Goal: Information Seeking & Learning: Find specific fact

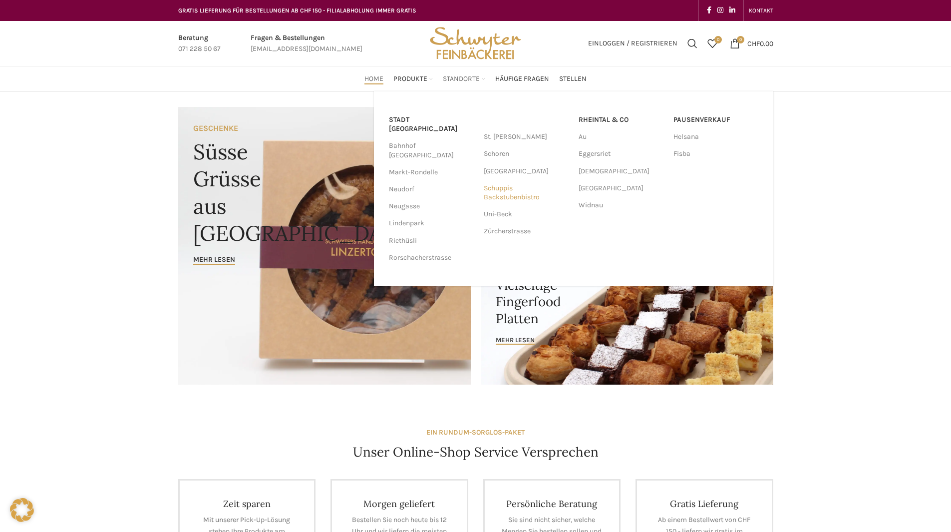
click at [505, 198] on link "Schuppis Backstubenbistro" at bounding box center [526, 193] width 85 height 26
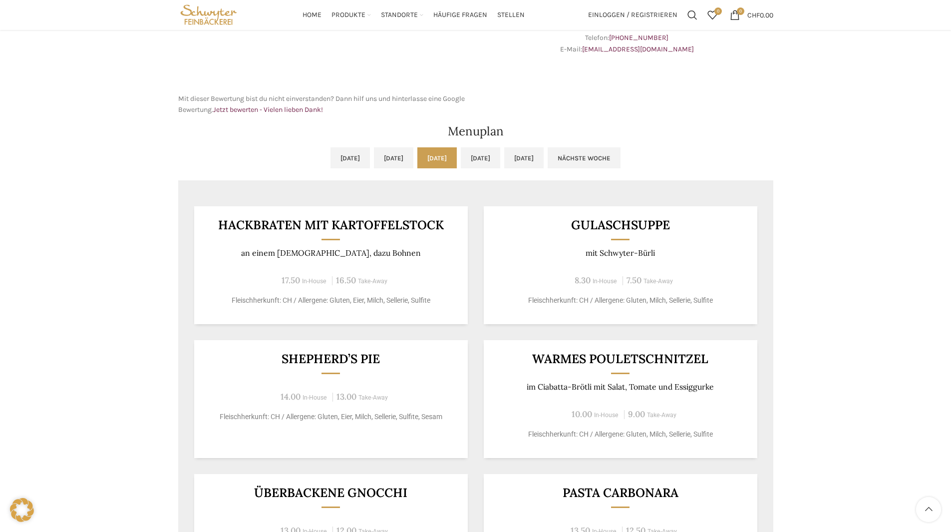
scroll to position [297, 0]
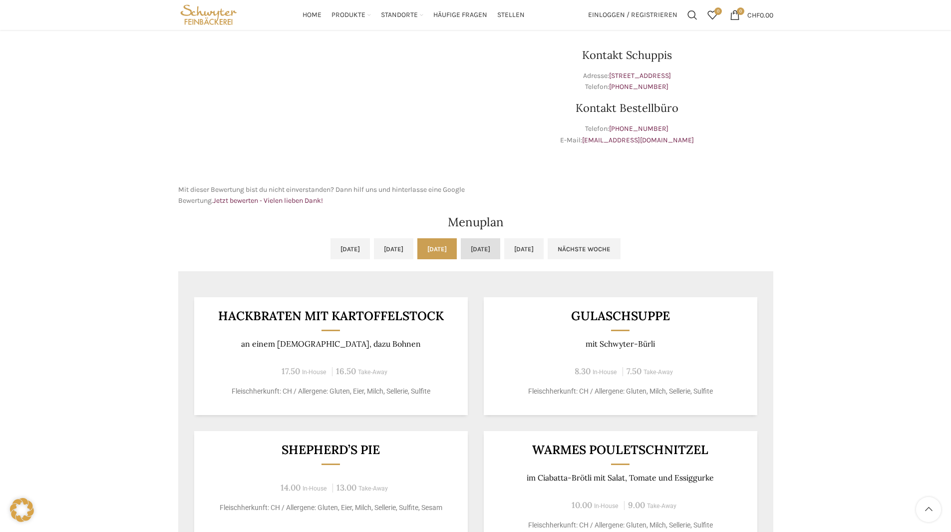
click at [485, 252] on link "Do, 09.10.2025" at bounding box center [480, 248] width 39 height 21
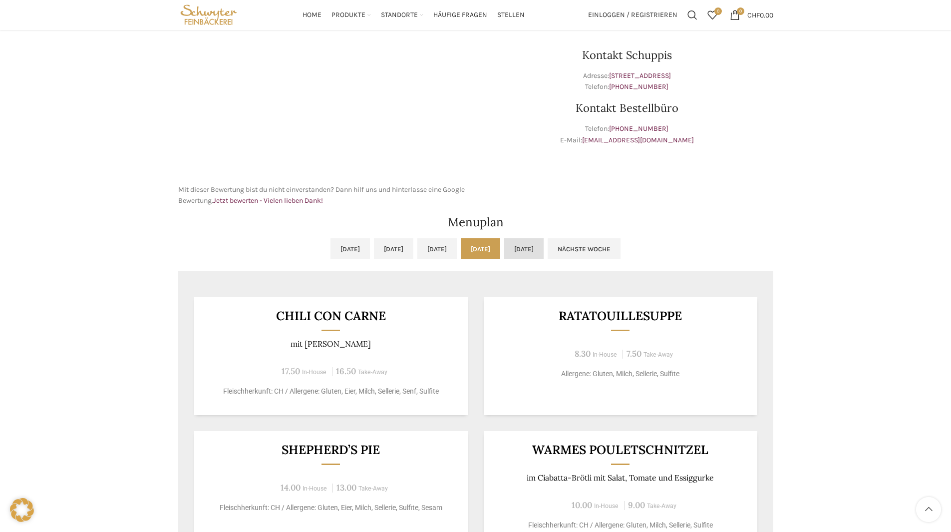
click at [543, 249] on link "Fr, 10.10.2025" at bounding box center [523, 248] width 39 height 21
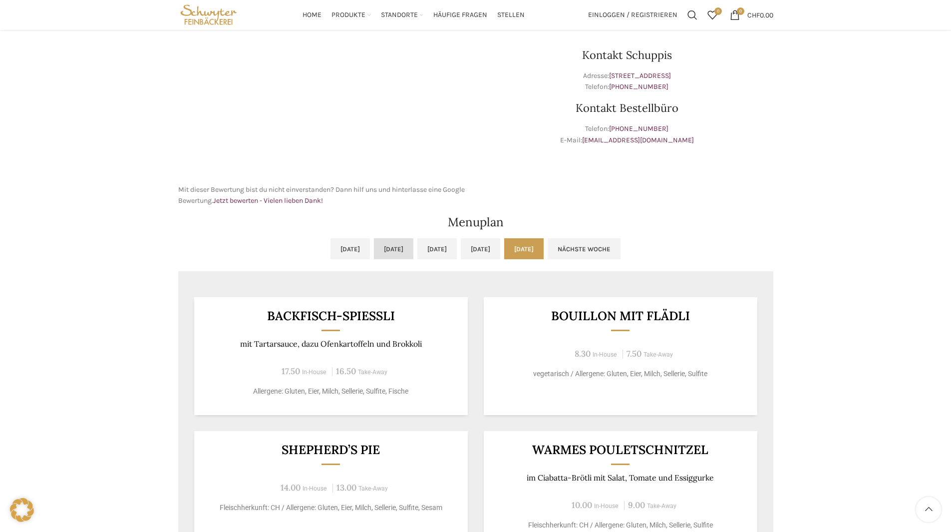
click at [374, 246] on link "Di, 07.10.2025" at bounding box center [393, 248] width 39 height 21
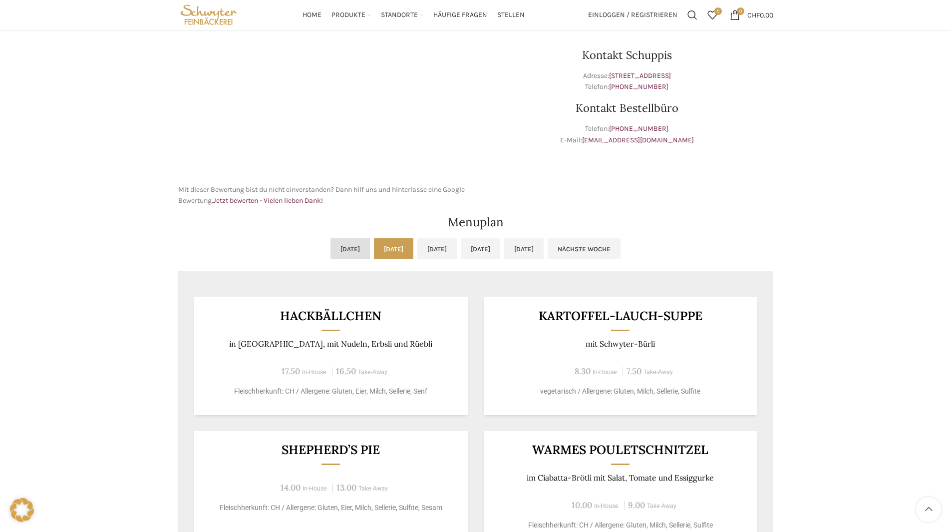
click at [330, 240] on link "Mo, 06.10.2025" at bounding box center [349, 248] width 39 height 21
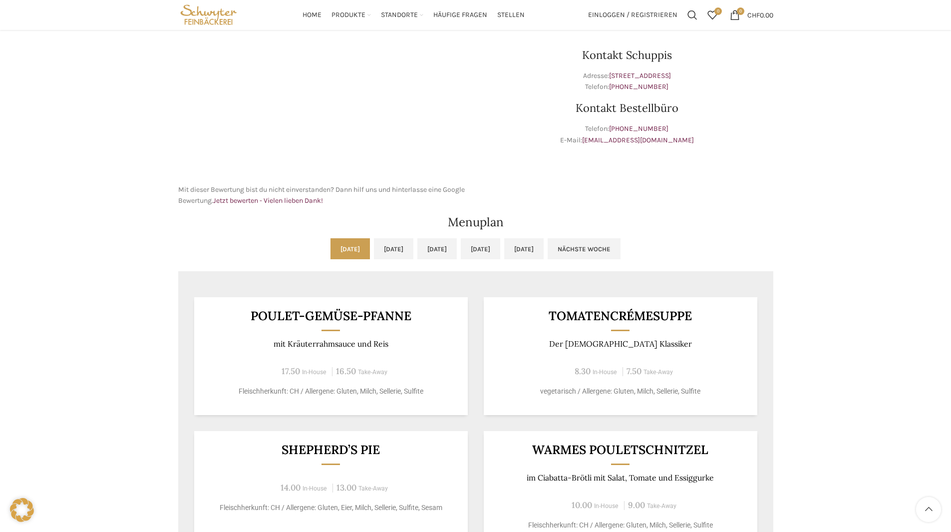
click at [337, 254] on ul "Mo, 06.10.2025 Di, 07.10.2025 Mi, 08.10.2025 Do, 09.10.2025 Fr, 10.10.2025 Näch…" at bounding box center [475, 254] width 595 height 33
click at [457, 250] on link "Mi, 08.10.2025" at bounding box center [436, 248] width 39 height 21
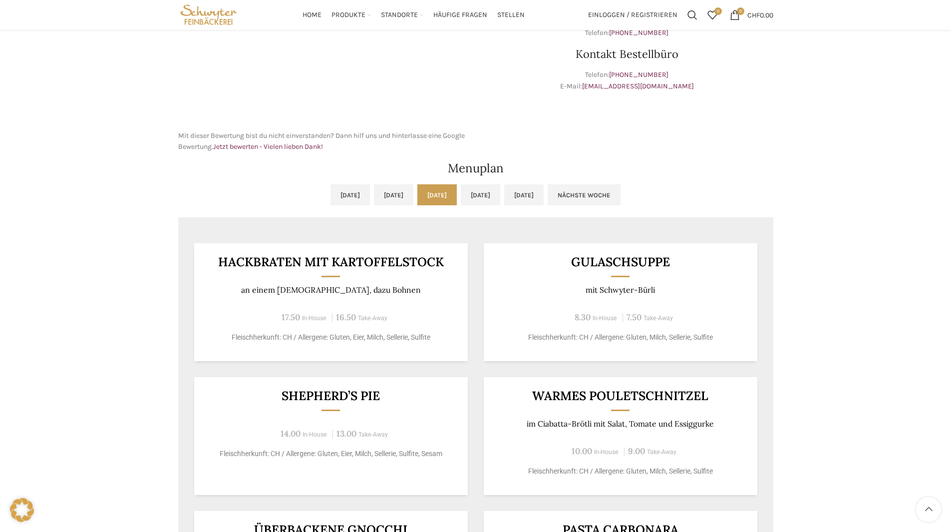
scroll to position [397, 0]
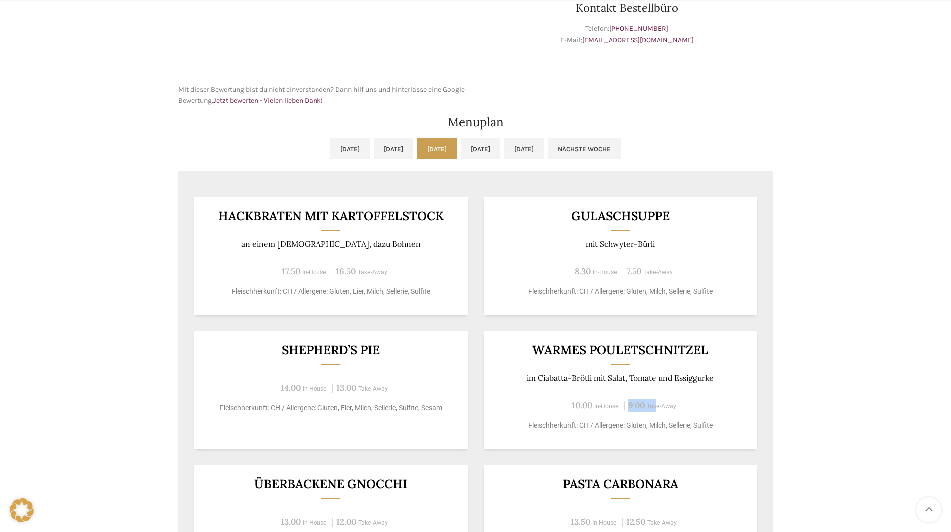
drag, startPoint x: 638, startPoint y: 404, endPoint x: 625, endPoint y: 403, distance: 13.5
click at [625, 403] on span "9.00 Take-Away" at bounding box center [650, 405] width 52 height 9
click at [634, 404] on span "9.00" at bounding box center [636, 404] width 17 height 11
drag, startPoint x: 646, startPoint y: 406, endPoint x: 683, endPoint y: 413, distance: 37.6
click at [683, 413] on div "Warmes Pouletschnitzel im Ciabatta-Brötli mit Salat, Tomate und Essiggurke 10.0…" at bounding box center [620, 390] width 273 height 118
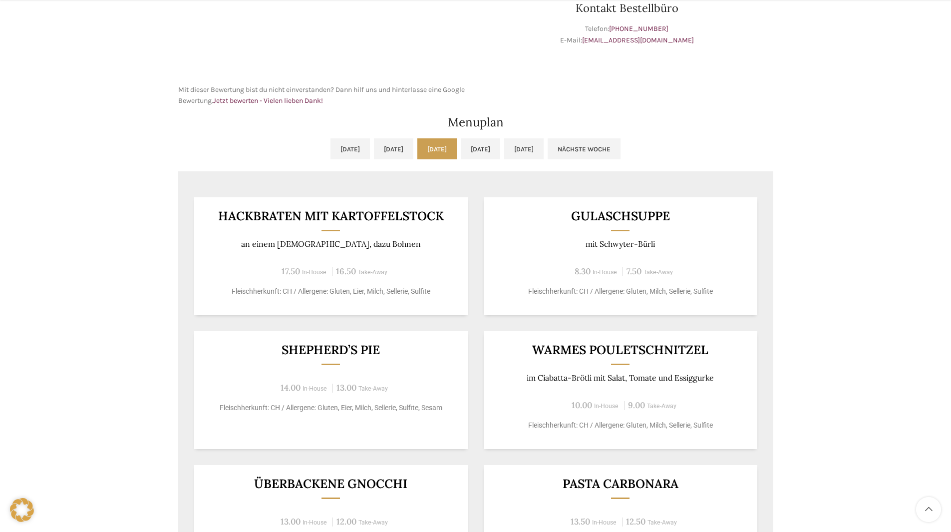
click at [711, 420] on p "Fleischherkunft: CH / Allergene: Gluten, Milch, Sellerie, Sulfite" at bounding box center [620, 425] width 249 height 10
click at [616, 350] on h3 "Warmes Pouletschnitzel" at bounding box center [620, 349] width 249 height 12
click at [598, 350] on h3 "Warmes Pouletschnitzel" at bounding box center [620, 349] width 249 height 12
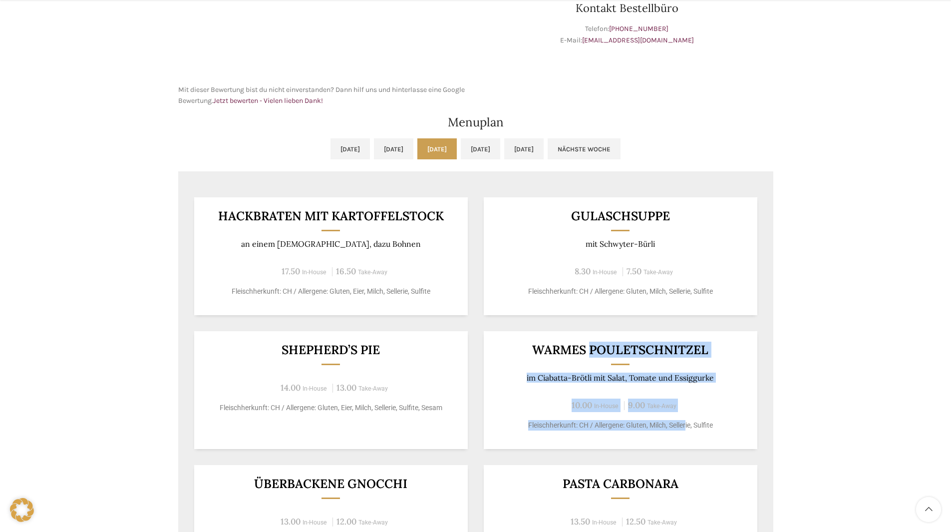
drag, startPoint x: 591, startPoint y: 349, endPoint x: 686, endPoint y: 425, distance: 120.7
click at [686, 425] on div "Warmes Pouletschnitzel im Ciabatta-Brötli mit Salat, Tomate und Essiggurke 10.0…" at bounding box center [620, 390] width 273 height 118
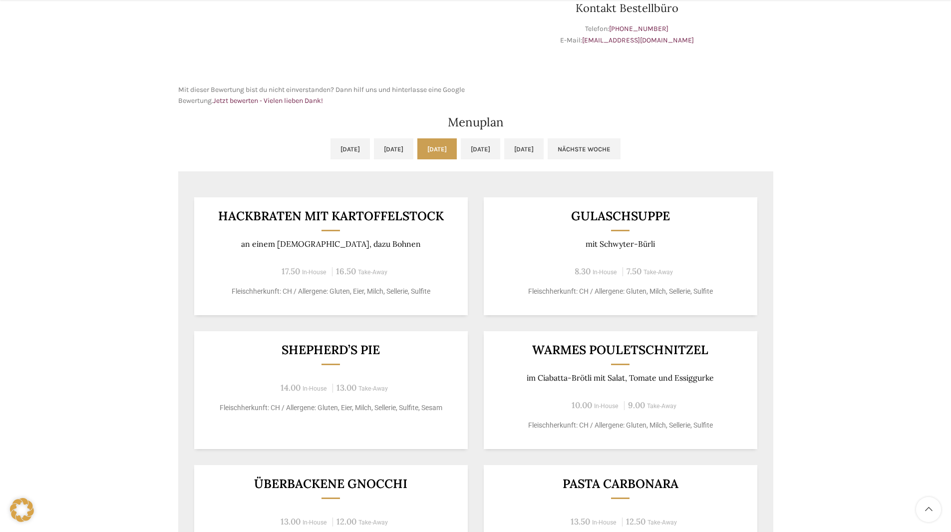
click at [689, 422] on p "Fleischherkunft: CH / Allergene: Gluten, Milch, Sellerie, Sulfite" at bounding box center [620, 425] width 249 height 10
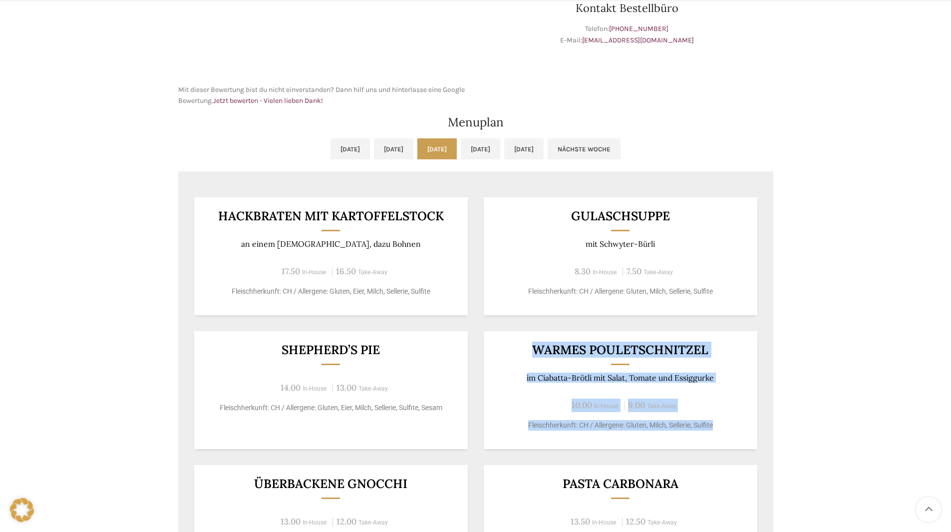
drag, startPoint x: 719, startPoint y: 423, endPoint x: 527, endPoint y: 351, distance: 205.6
click at [527, 351] on div "Warmes Pouletschnitzel im Ciabatta-Brötli mit Salat, Tomate und Essiggurke 10.0…" at bounding box center [620, 390] width 273 height 118
click at [582, 376] on p "im Ciabatta-Brötli mit Salat, Tomate und Essiggurke" at bounding box center [620, 377] width 249 height 9
click at [630, 402] on span "9.00" at bounding box center [636, 404] width 17 height 11
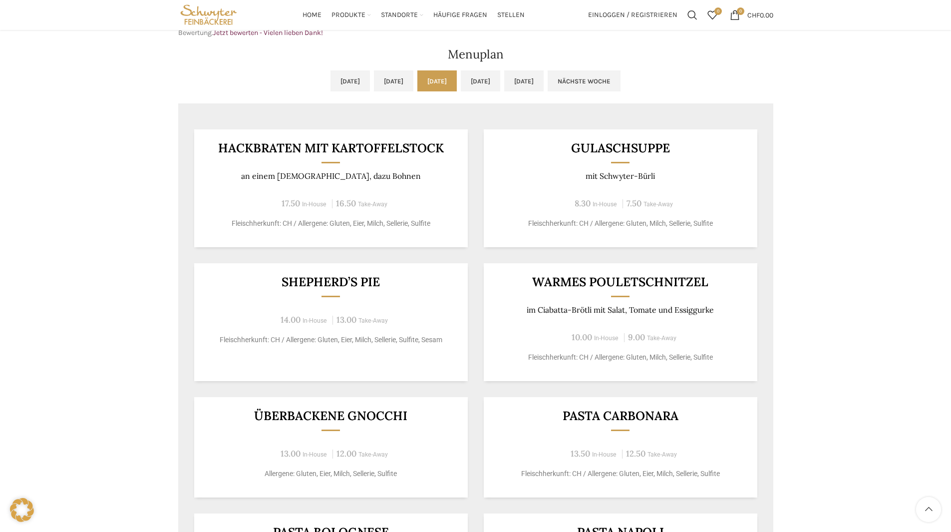
scroll to position [447, 0]
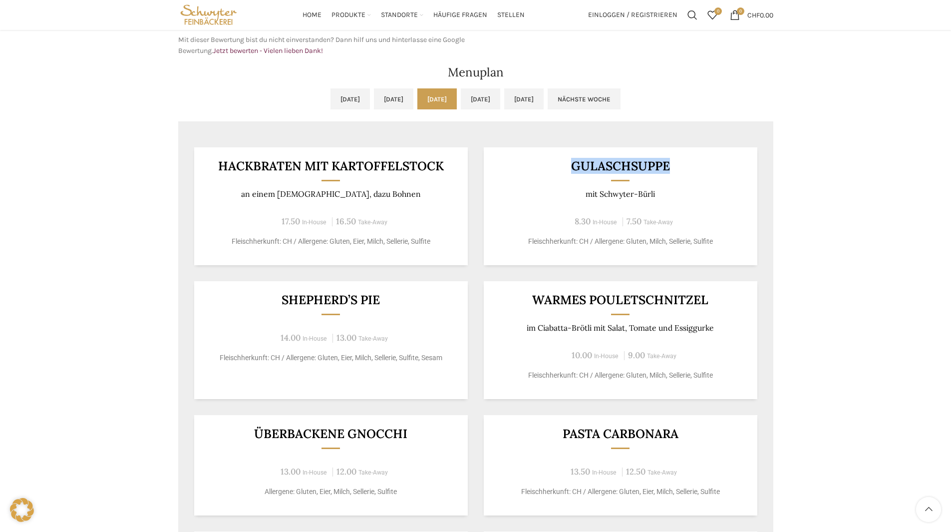
drag, startPoint x: 571, startPoint y: 164, endPoint x: 679, endPoint y: 176, distance: 108.4
click at [679, 176] on div "Gulaschsuppe mit Schwyter-Bürli 8.30 In-House 7.50 Take-Away Fleischherkunft: C…" at bounding box center [620, 206] width 273 height 118
click at [681, 178] on div "Gulaschsuppe mit Schwyter-Bürli 8.30 In-House 7.50 Take-Away Fleischherkunft: C…" at bounding box center [620, 206] width 273 height 118
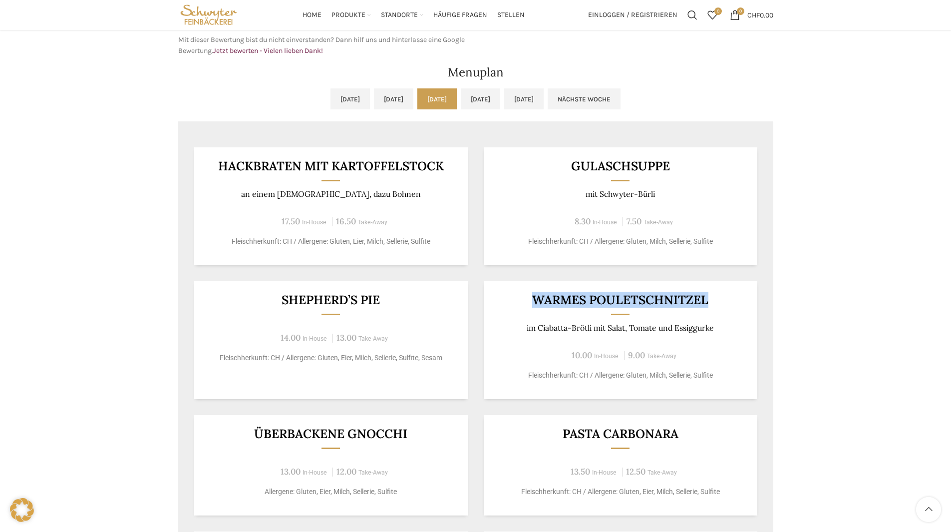
drag, startPoint x: 712, startPoint y: 303, endPoint x: 530, endPoint y: 303, distance: 181.7
click at [530, 303] on h3 "Warmes Pouletschnitzel" at bounding box center [620, 299] width 249 height 12
click at [679, 330] on p "im Ciabatta-Brötli mit Salat, Tomate und Essiggurke" at bounding box center [620, 327] width 249 height 9
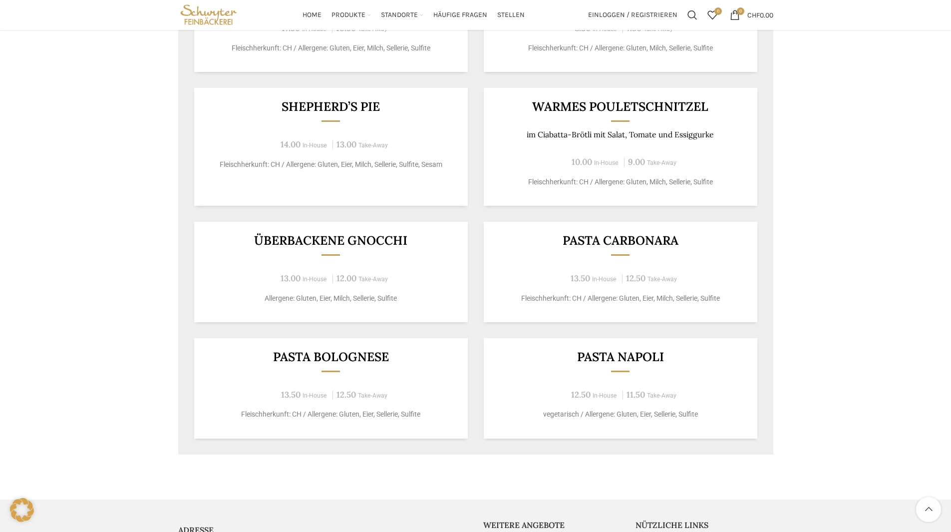
scroll to position [547, 0]
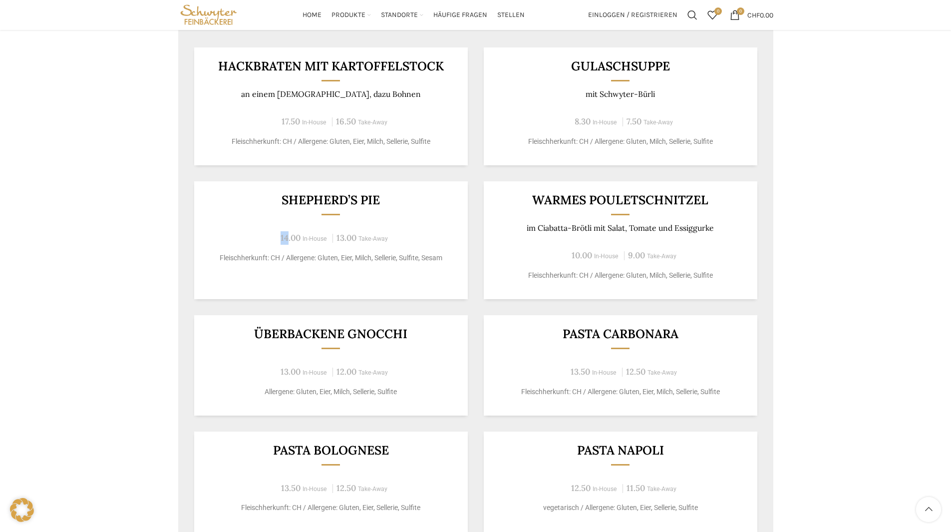
drag, startPoint x: 383, startPoint y: 202, endPoint x: 288, endPoint y: 216, distance: 96.3
click at [288, 216] on div "Shepherd’s Pie 14.00 In-House 13.00 Take-Away Fleischherkunft: CH / Allergene: …" at bounding box center [330, 240] width 273 height 118
click at [303, 208] on div "Shepherd’s Pie 14.00 In-House 13.00 Take-Away Fleischherkunft: CH / Allergene: …" at bounding box center [330, 240] width 273 height 118
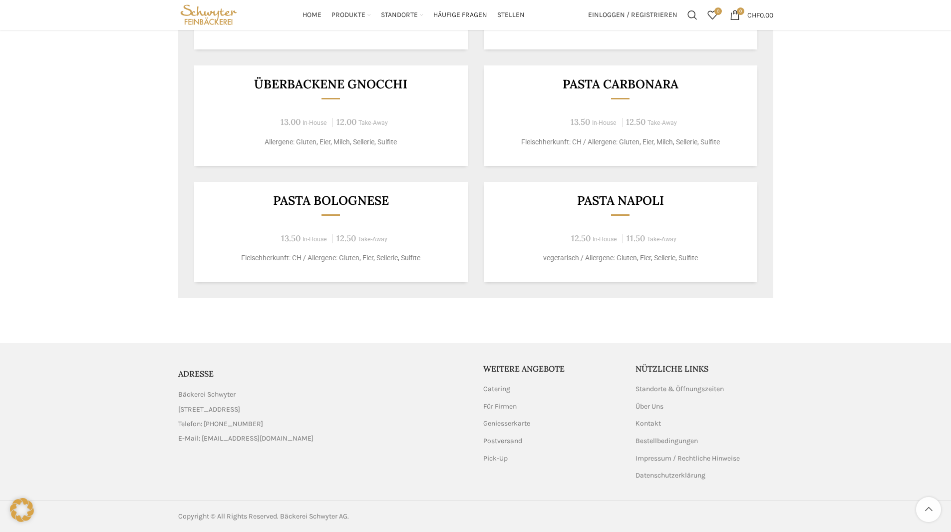
scroll to position [447, 0]
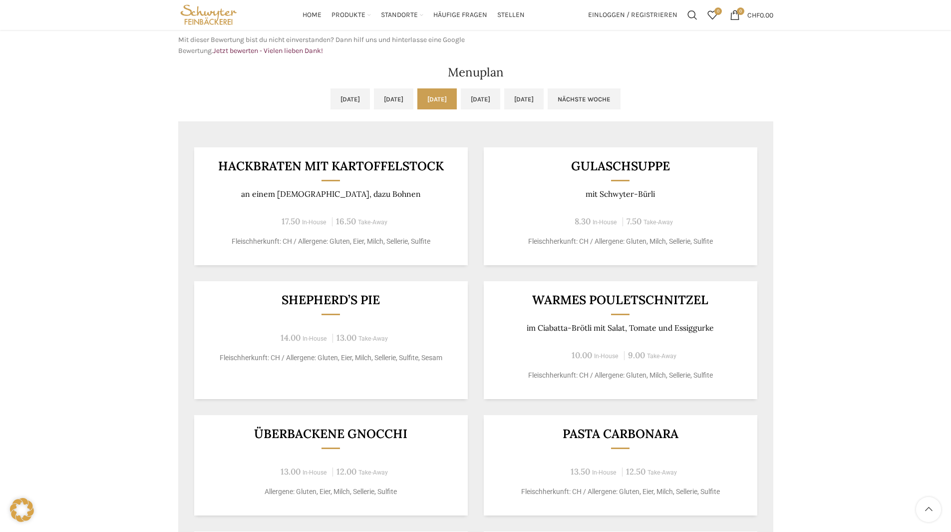
click at [798, 374] on div "Backstubenbistro Schuppis Wochentag ÖFFNUNGSZEITEN Montag - Freitag 06:00 - 16:…" at bounding box center [475, 159] width 951 height 1028
click at [811, 422] on div "Backstubenbistro Schuppis Wochentag ÖFFNUNGSZEITEN Montag - Freitag 06:00 - 16:…" at bounding box center [475, 159] width 951 height 1028
click at [779, 339] on main "Backstubenbistro Schuppis Wochentag ÖFFNUNGSZEITEN Montag - Freitag 06:00 - 16:…" at bounding box center [476, 159] width 610 height 1028
click at [814, 426] on div "Backstubenbistro Schuppis Wochentag ÖFFNUNGSZEITEN Montag - Freitag 06:00 - 16:…" at bounding box center [475, 159] width 951 height 1028
click at [792, 376] on div "Backstubenbistro Schuppis Wochentag ÖFFNUNGSZEITEN Montag - Freitag 06:00 - 16:…" at bounding box center [475, 159] width 951 height 1028
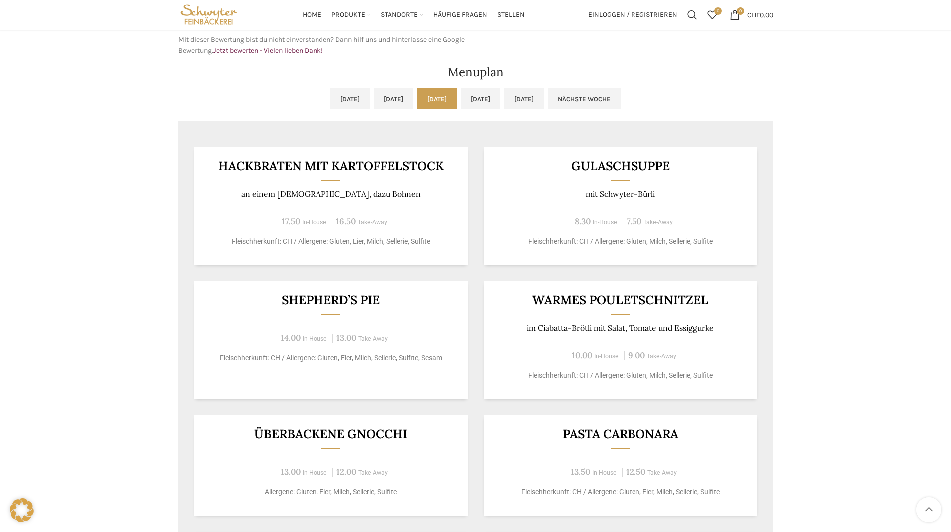
click at [821, 430] on div "Backstubenbistro Schuppis Wochentag ÖFFNUNGSZEITEN Montag - Freitag 06:00 - 16:…" at bounding box center [475, 159] width 951 height 1028
click at [837, 442] on div "Backstubenbistro Schuppis Wochentag ÖFFNUNGSZEITEN Montag - Freitag 06:00 - 16:…" at bounding box center [475, 159] width 951 height 1028
click at [844, 437] on div "Backstubenbistro Schuppis Wochentag ÖFFNUNGSZEITEN Montag - Freitag 06:00 - 16:…" at bounding box center [475, 159] width 951 height 1028
click at [834, 441] on div "Backstubenbistro Schuppis Wochentag ÖFFNUNGSZEITEN Montag - Freitag 06:00 - 16:…" at bounding box center [475, 159] width 951 height 1028
click at [817, 420] on div "Backstubenbistro Schuppis Wochentag ÖFFNUNGSZEITEN Montag - Freitag 06:00 - 16:…" at bounding box center [475, 159] width 951 height 1028
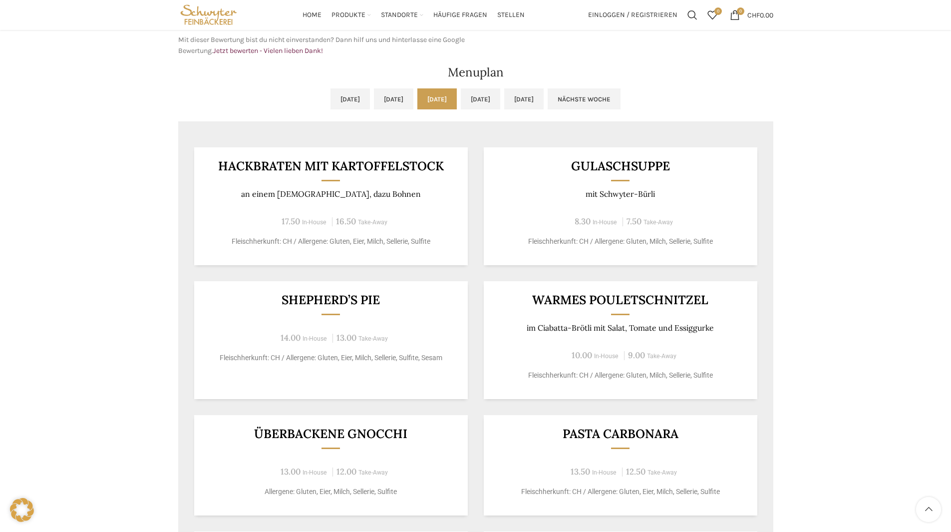
click at [798, 422] on div "Backstubenbistro Schuppis Wochentag ÖFFNUNGSZEITEN Montag - Freitag 06:00 - 16:…" at bounding box center [475, 159] width 951 height 1028
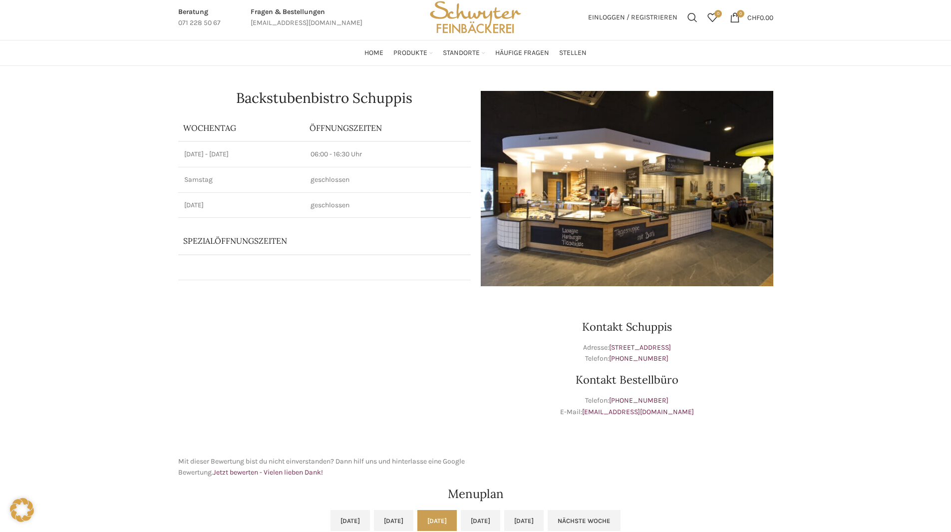
scroll to position [50, 0]
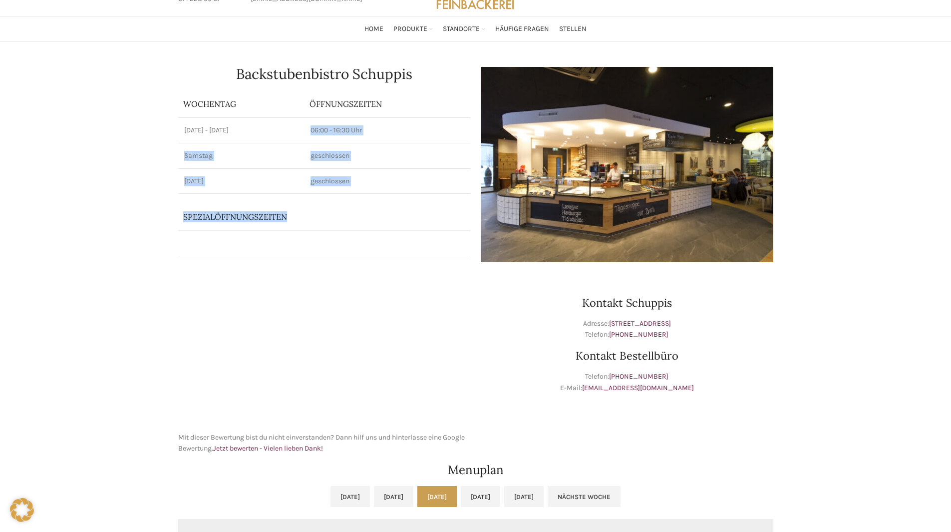
drag, startPoint x: 313, startPoint y: 133, endPoint x: 373, endPoint y: 205, distance: 92.8
click at [373, 205] on div "Backstubenbistro Schuppis Wochentag ÖFFNUNGSZEITEN Montag - Freitag 06:00 - 16:…" at bounding box center [324, 164] width 302 height 205
click at [352, 180] on p "geschlossen" at bounding box center [387, 181] width 154 height 10
drag, startPoint x: 352, startPoint y: 180, endPoint x: 291, endPoint y: 123, distance: 83.3
click at [291, 123] on tbody "Montag - Freitag 06:00 - 16:30 Uhr Samstag geschlossen Sonntag geschlossen" at bounding box center [324, 155] width 292 height 76
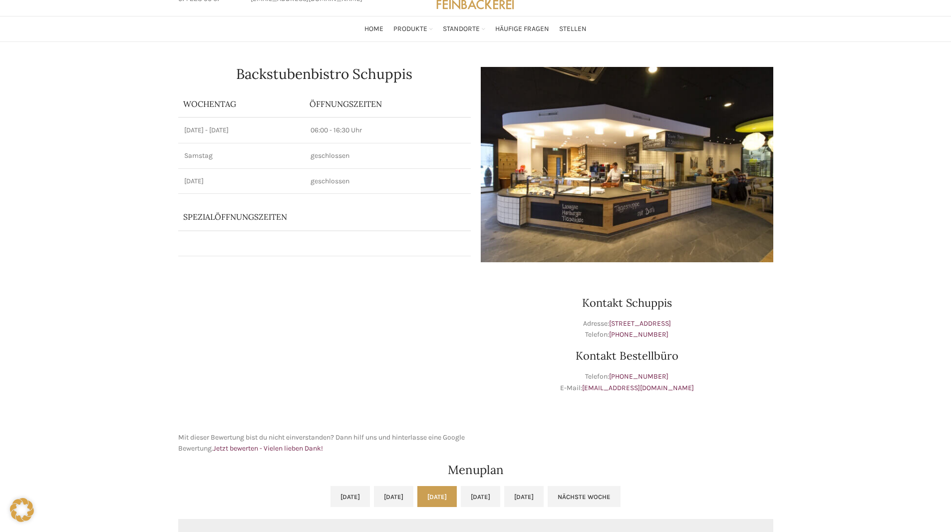
click at [291, 123] on td "Montag - Freitag" at bounding box center [241, 129] width 127 height 25
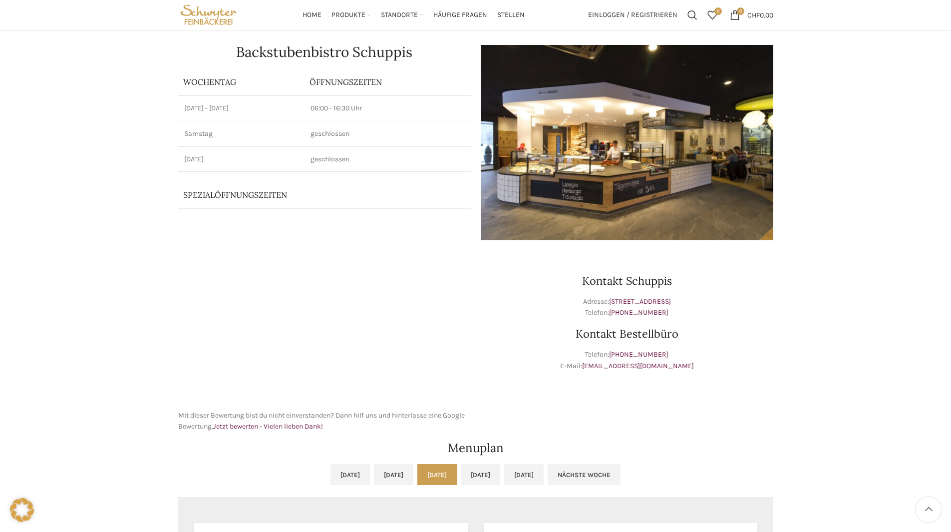
scroll to position [0, 0]
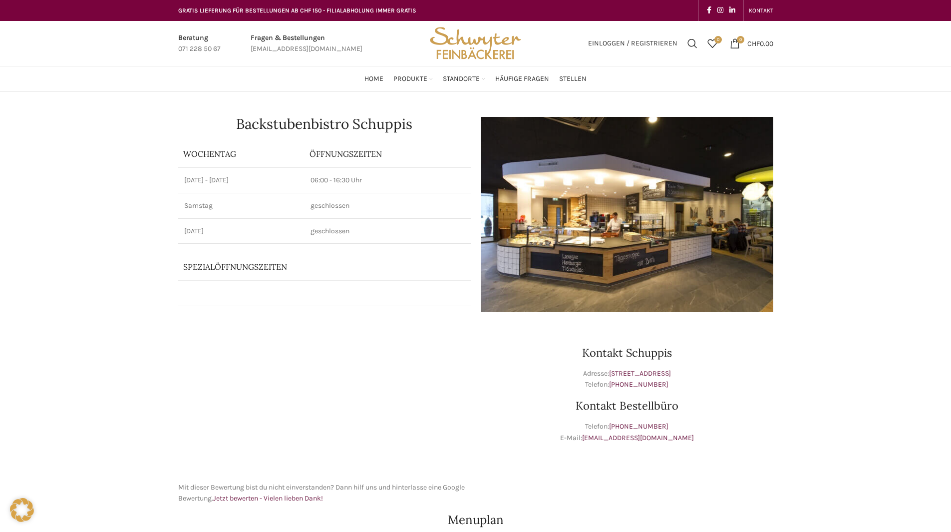
click at [366, 196] on td "geschlossen" at bounding box center [387, 205] width 166 height 25
